Goal: Navigation & Orientation: Go to known website

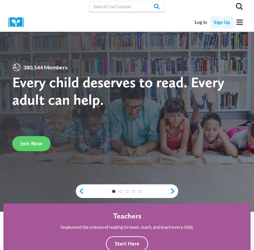
click at [221, 21] on link "Sign Up" at bounding box center [221, 22] width 23 height 12
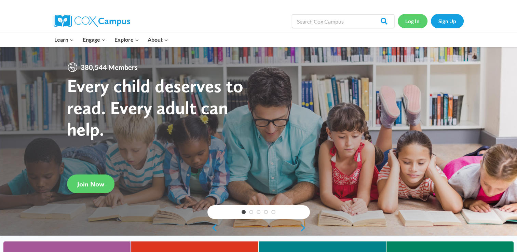
click at [417, 17] on link "Log In" at bounding box center [413, 21] width 30 height 14
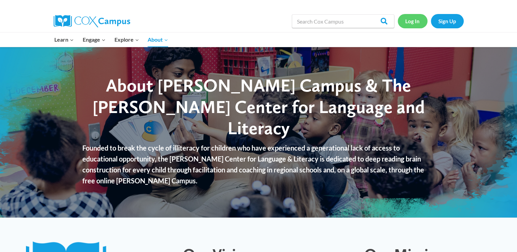
click at [410, 21] on link "Log In" at bounding box center [413, 21] width 30 height 14
